Goal: Information Seeking & Learning: Find specific fact

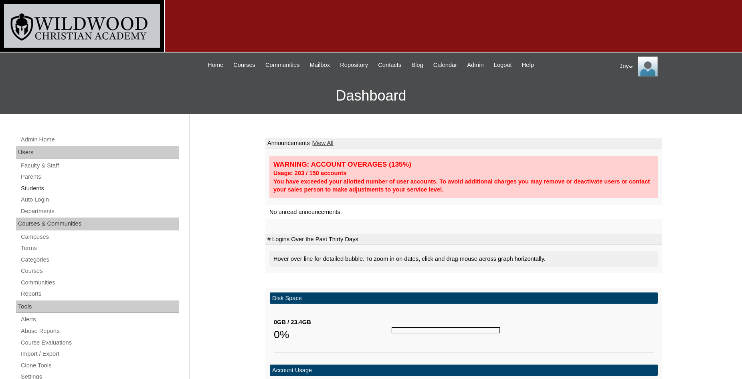
click at [48, 193] on link "Students" at bounding box center [99, 188] width 159 height 10
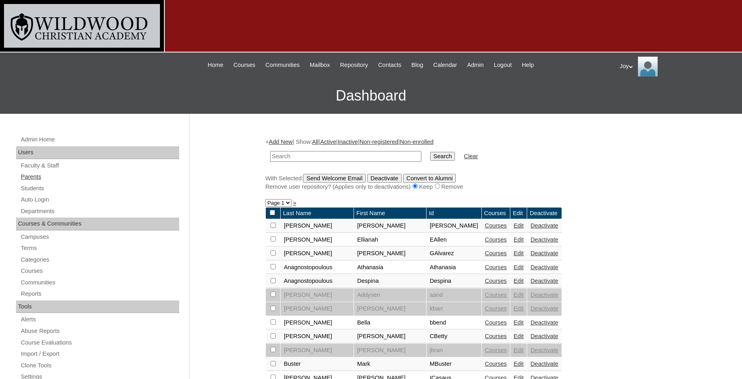
click at [26, 177] on link "Parents" at bounding box center [99, 177] width 159 height 10
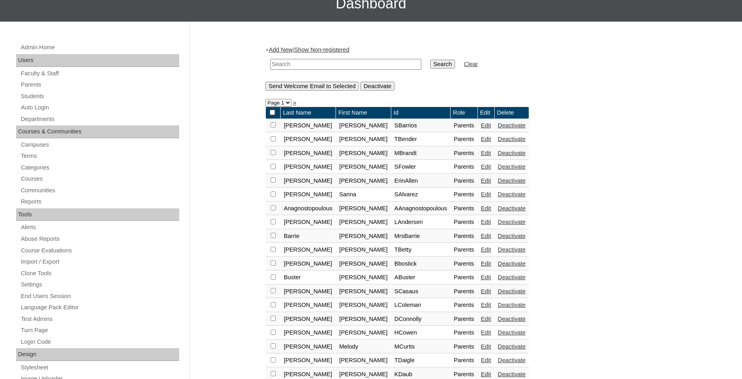
scroll to position [79, 0]
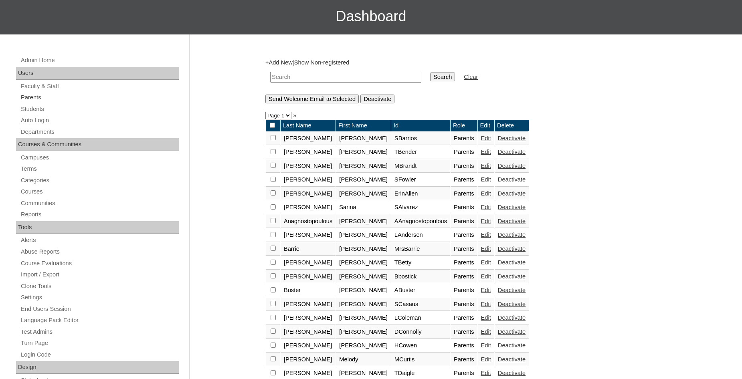
click at [34, 99] on link "Parents" at bounding box center [99, 98] width 159 height 10
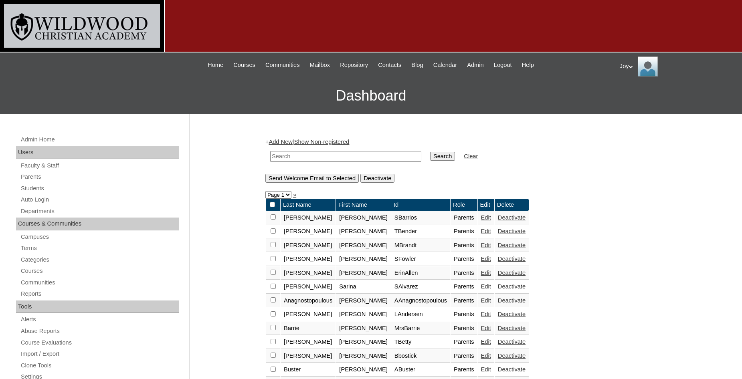
click at [285, 161] on input "text" at bounding box center [345, 156] width 151 height 11
click at [359, 159] on input "text" at bounding box center [345, 156] width 151 height 11
type input "Hihl"
click at [430, 152] on input "Search" at bounding box center [442, 156] width 25 height 9
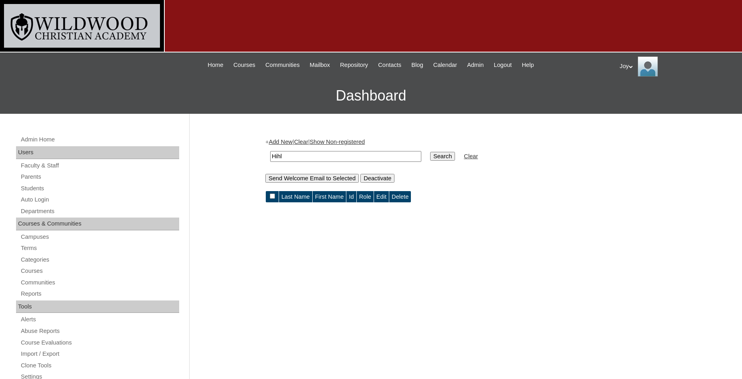
click at [278, 158] on input "Hihl" at bounding box center [345, 156] width 151 height 11
type input "Hohl"
click at [430, 152] on input "Search" at bounding box center [442, 156] width 25 height 9
click at [296, 160] on input "Hohl" at bounding box center [345, 156] width 151 height 11
drag, startPoint x: 300, startPoint y: 155, endPoint x: 186, endPoint y: 163, distance: 113.6
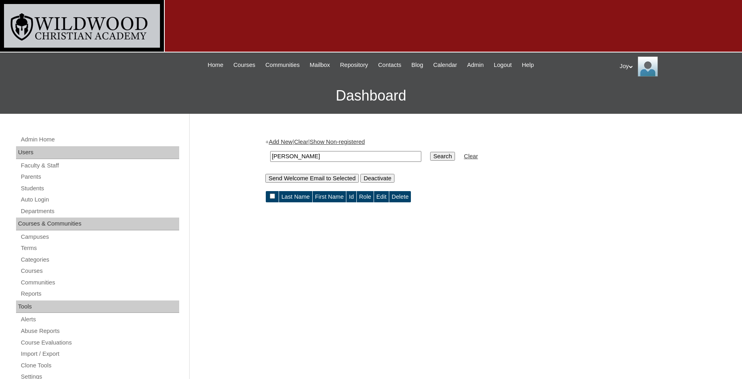
click at [270, 162] on input "Hohl" at bounding box center [345, 156] width 151 height 11
type input "[EMAIL_ADDRESS][DOMAIN_NAME]"
click at [430, 154] on input "Search" at bounding box center [442, 156] width 25 height 9
